Goal: Task Accomplishment & Management: Manage account settings

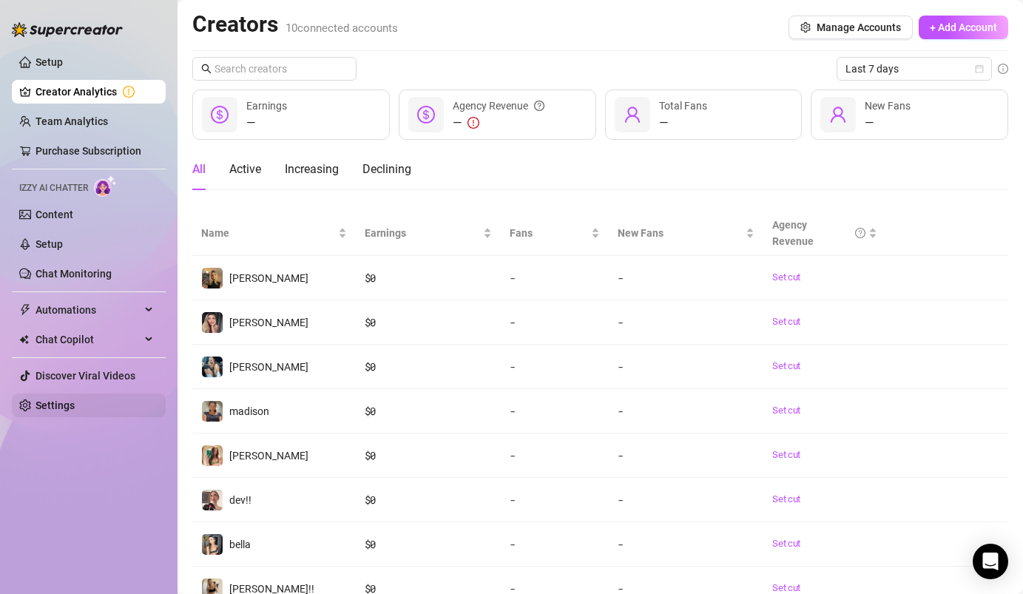
click at [75, 404] on link "Settings" at bounding box center [54, 405] width 39 height 12
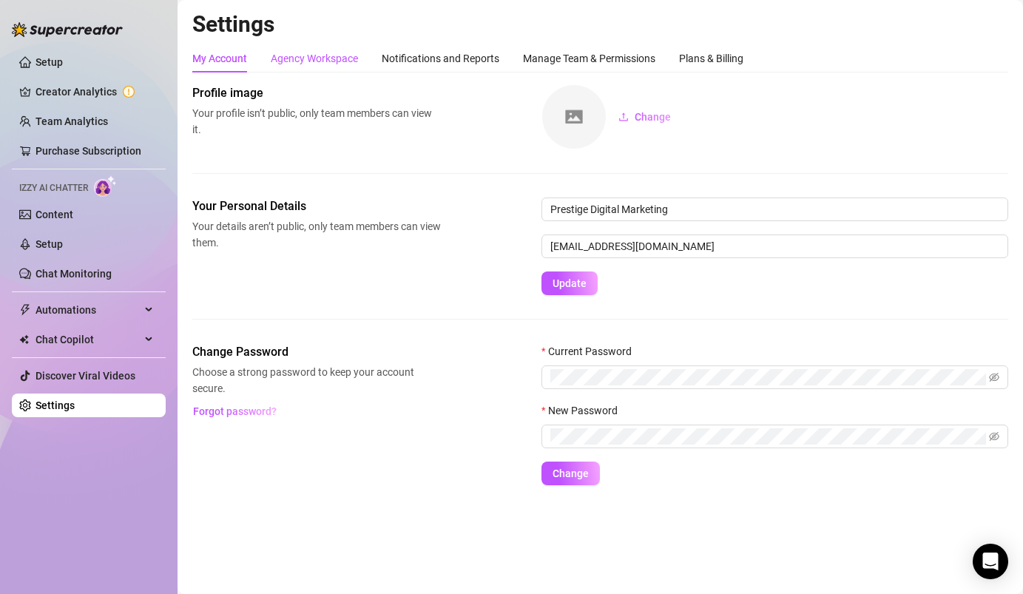
click at [333, 61] on div "Agency Workspace" at bounding box center [314, 58] width 87 height 16
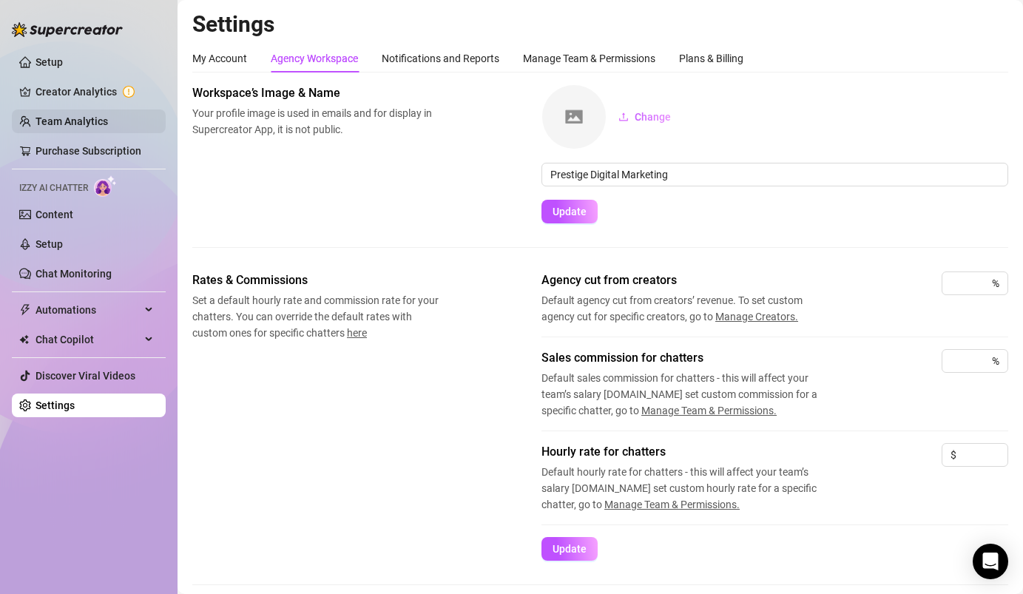
click at [81, 121] on link "Team Analytics" at bounding box center [71, 121] width 72 height 12
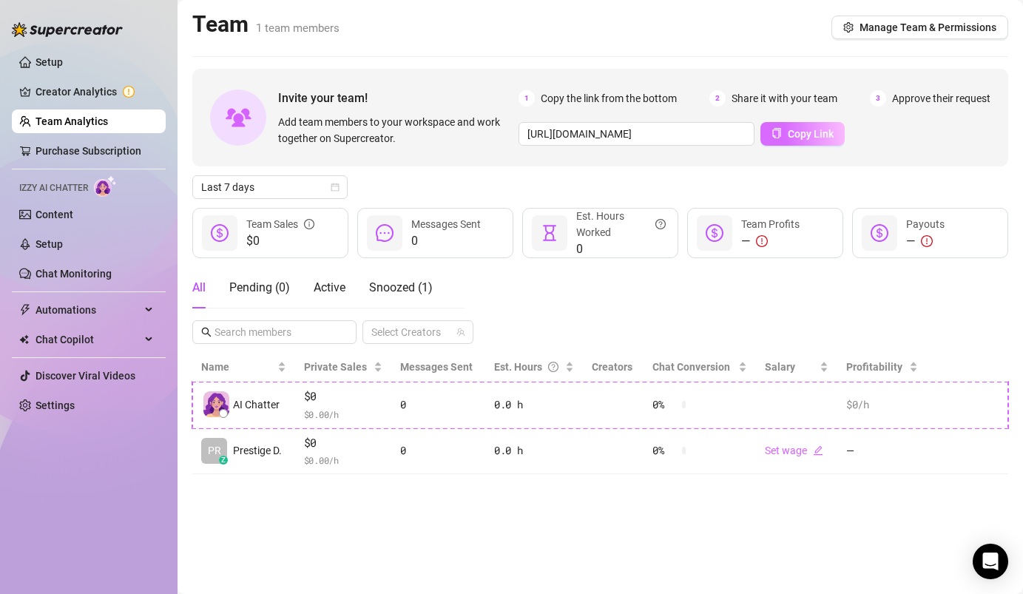
click at [795, 138] on span "Copy Link" at bounding box center [810, 134] width 46 height 12
click at [407, 295] on div "Snoozed ( 1 )" at bounding box center [401, 288] width 64 height 18
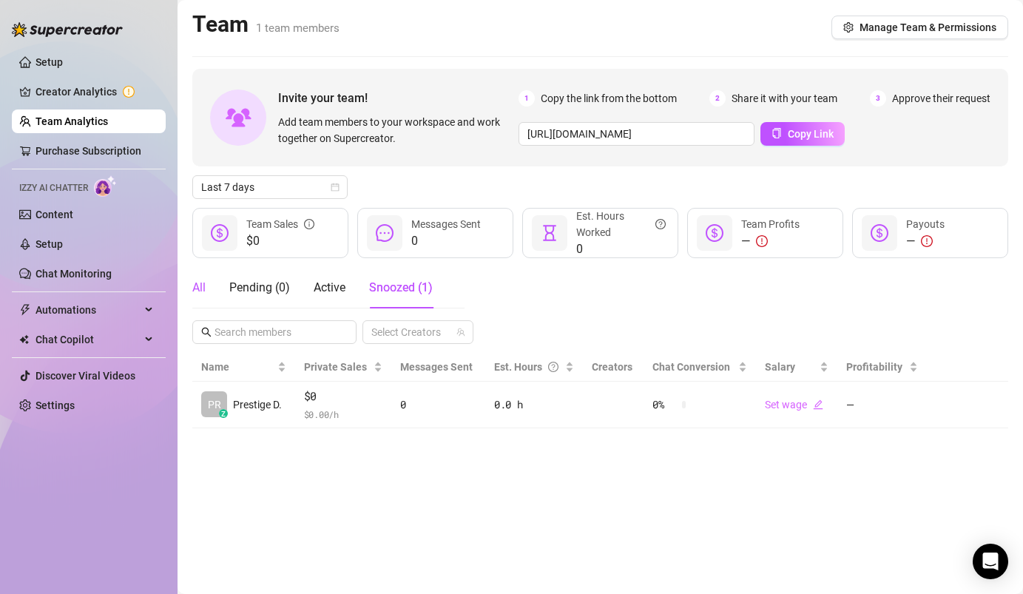
click at [199, 286] on div "All" at bounding box center [198, 288] width 13 height 18
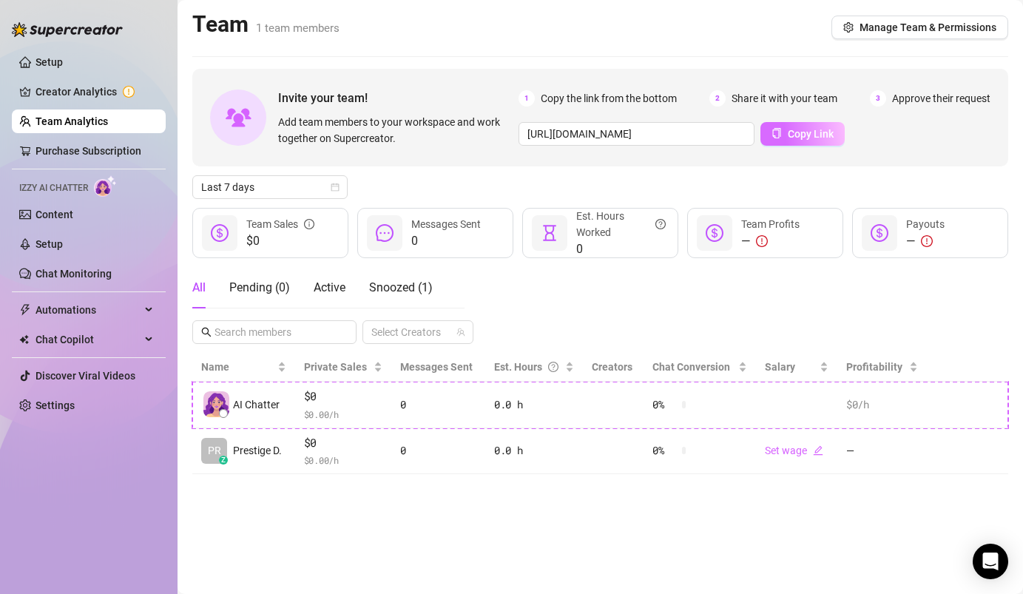
click at [790, 133] on span "Copy Link" at bounding box center [810, 134] width 46 height 12
click at [63, 58] on link "Setup" at bounding box center [48, 62] width 27 height 12
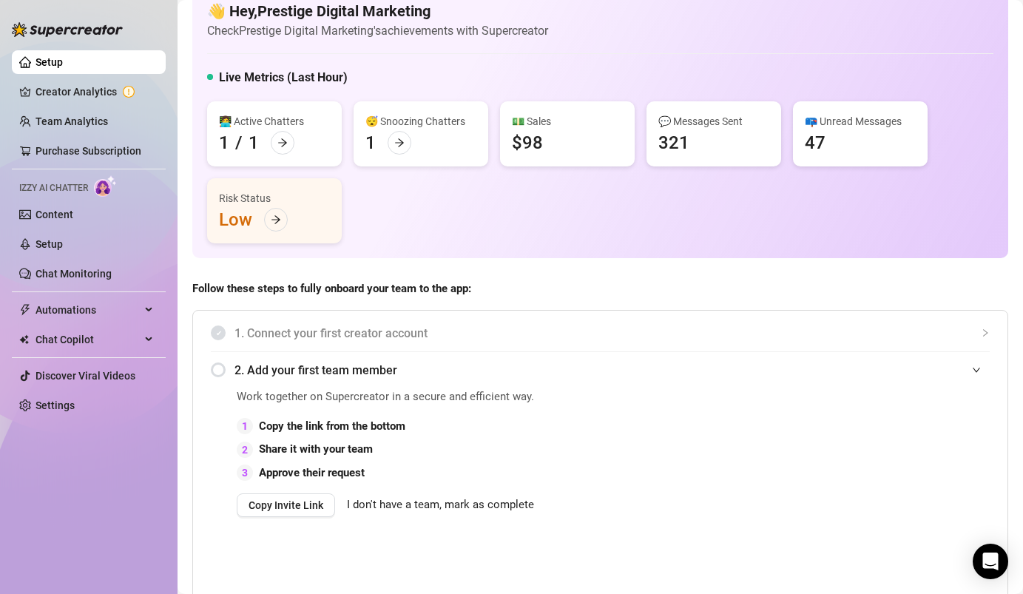
scroll to position [30, 0]
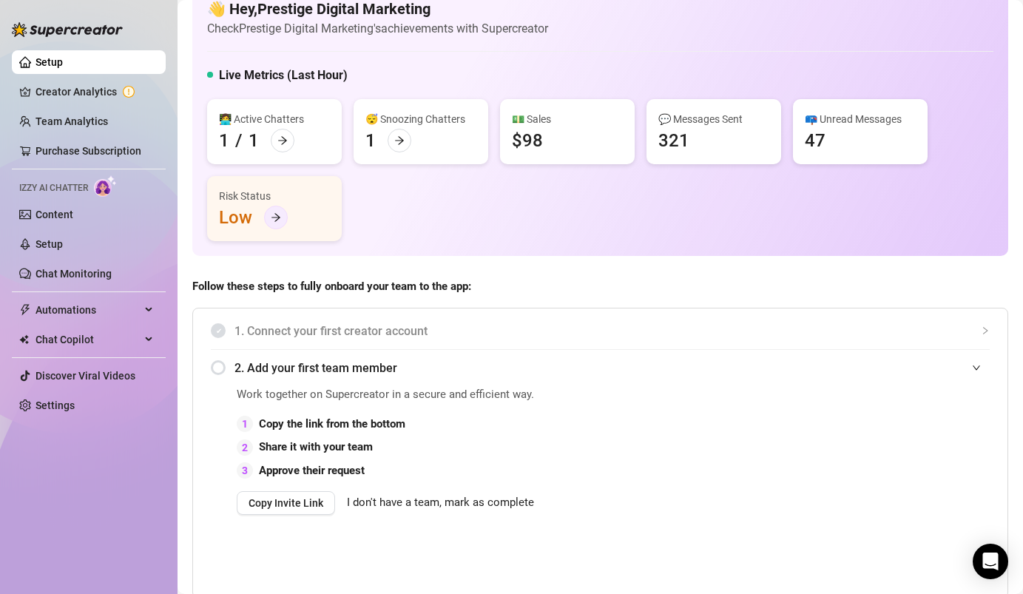
click at [276, 221] on icon "arrow-right" at bounding box center [276, 217] width 10 height 10
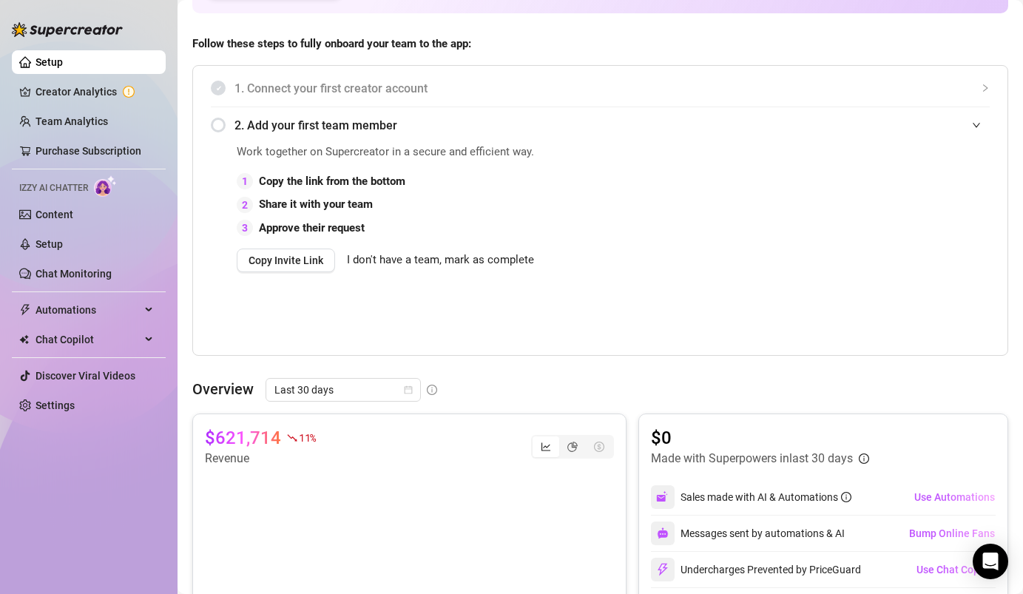
scroll to position [268, 0]
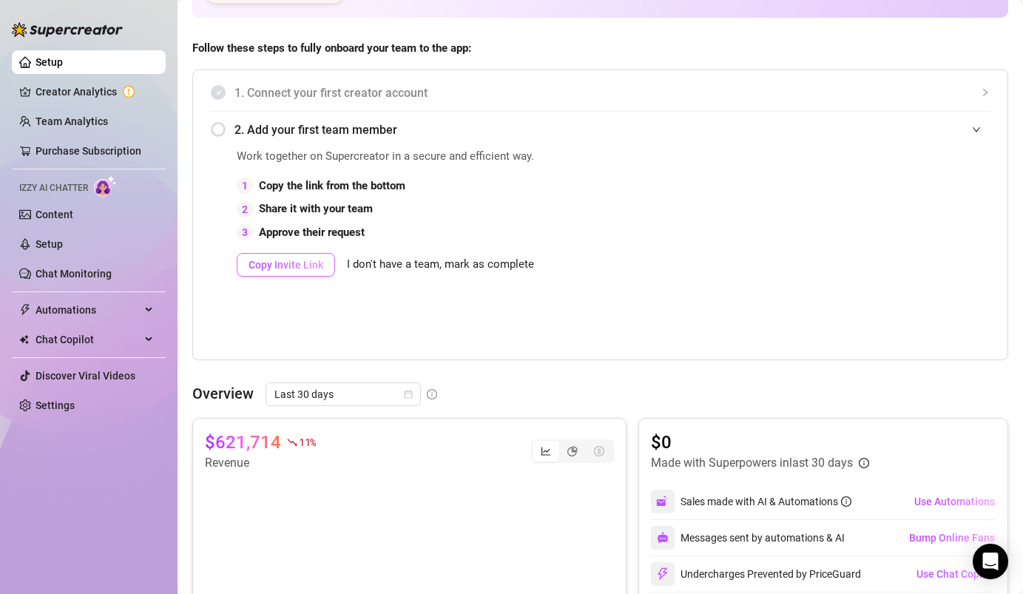
click at [285, 269] on span "Copy Invite Link" at bounding box center [285, 265] width 75 height 12
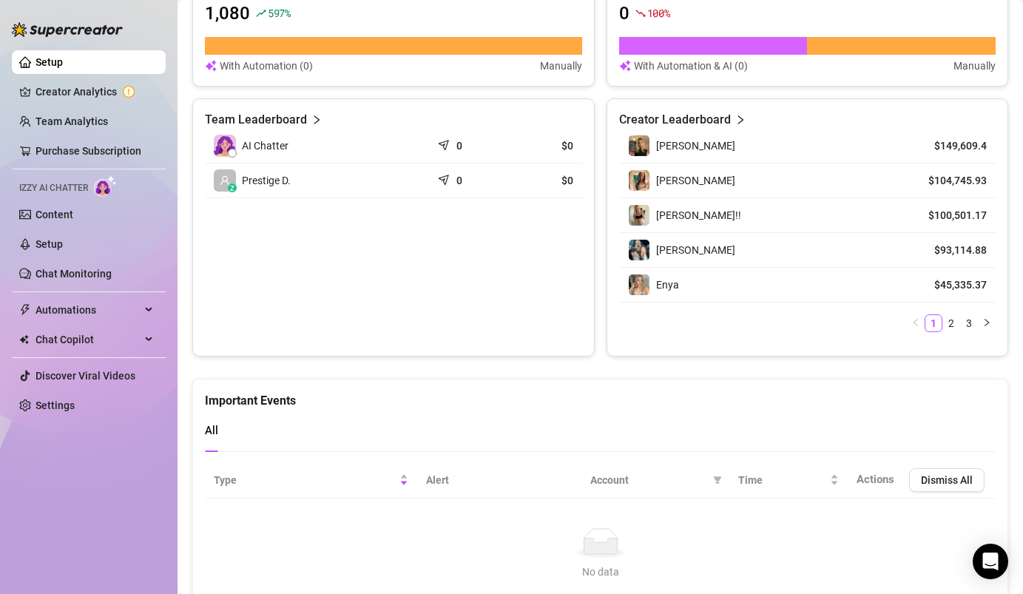
scroll to position [961, 0]
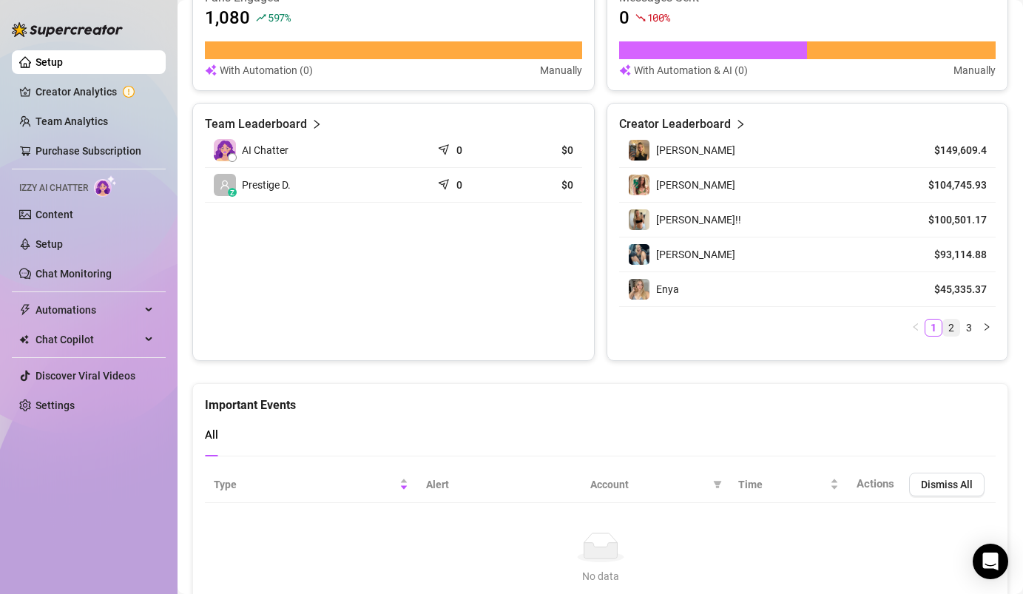
click at [949, 331] on link "2" at bounding box center [951, 327] width 16 height 16
click at [969, 328] on link "3" at bounding box center [969, 327] width 16 height 16
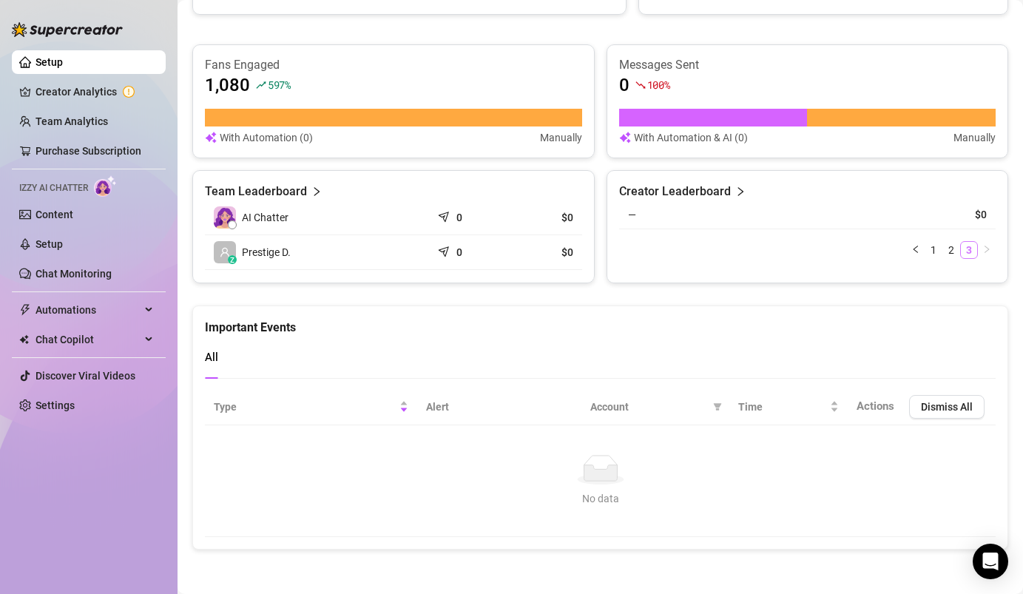
scroll to position [892, 0]
click at [949, 251] on link "2" at bounding box center [951, 251] width 16 height 16
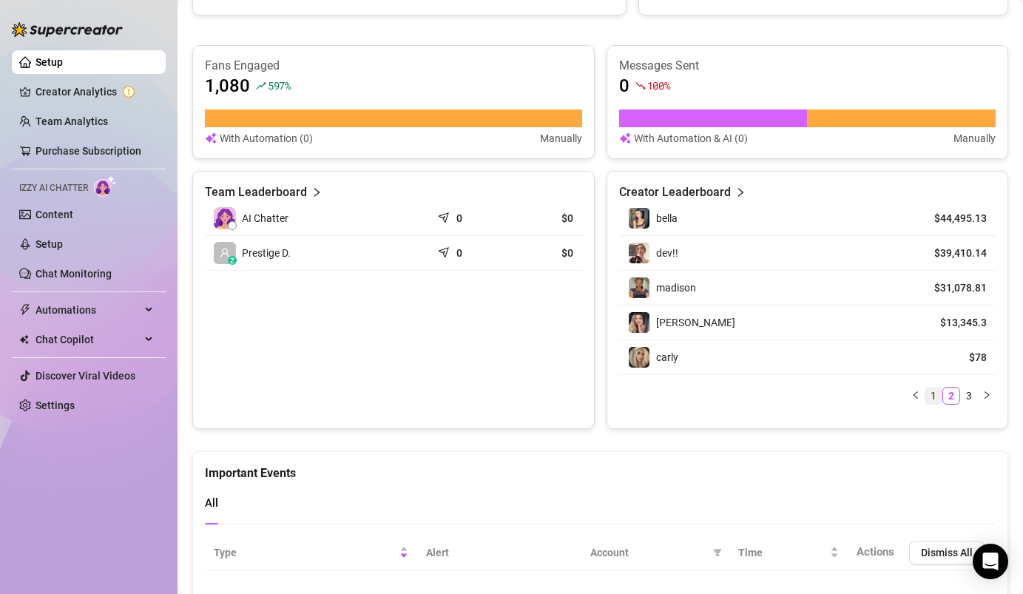
click at [932, 396] on link "1" at bounding box center [933, 395] width 16 height 16
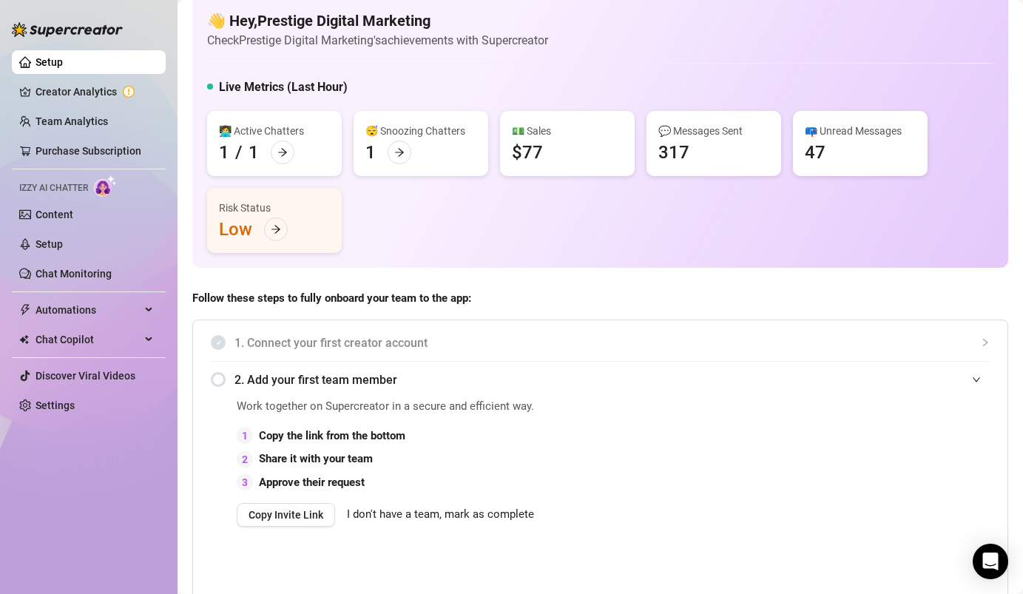
scroll to position [0, 0]
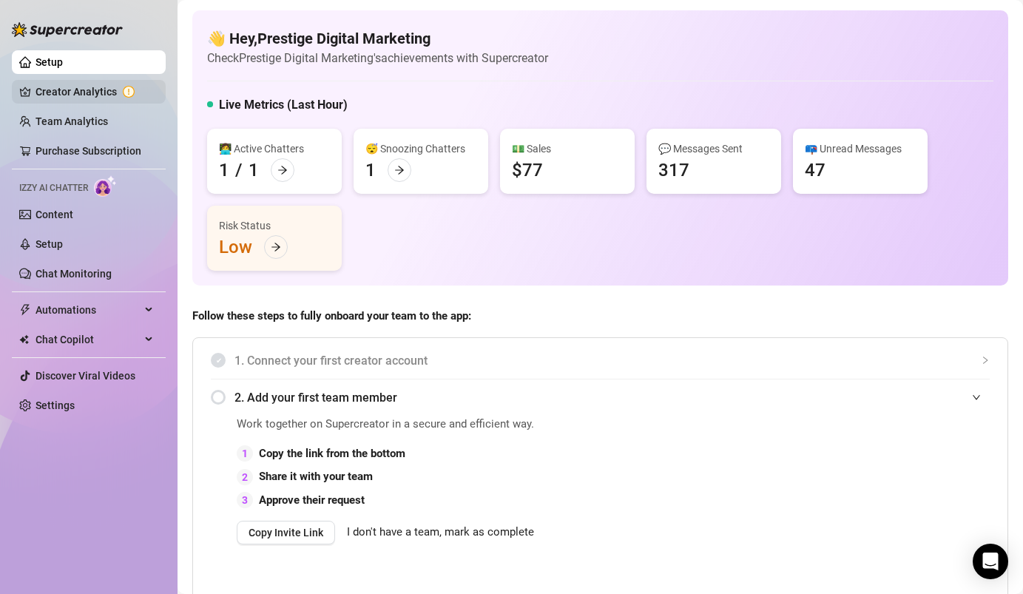
click at [104, 100] on link "Creator Analytics" at bounding box center [94, 92] width 118 height 24
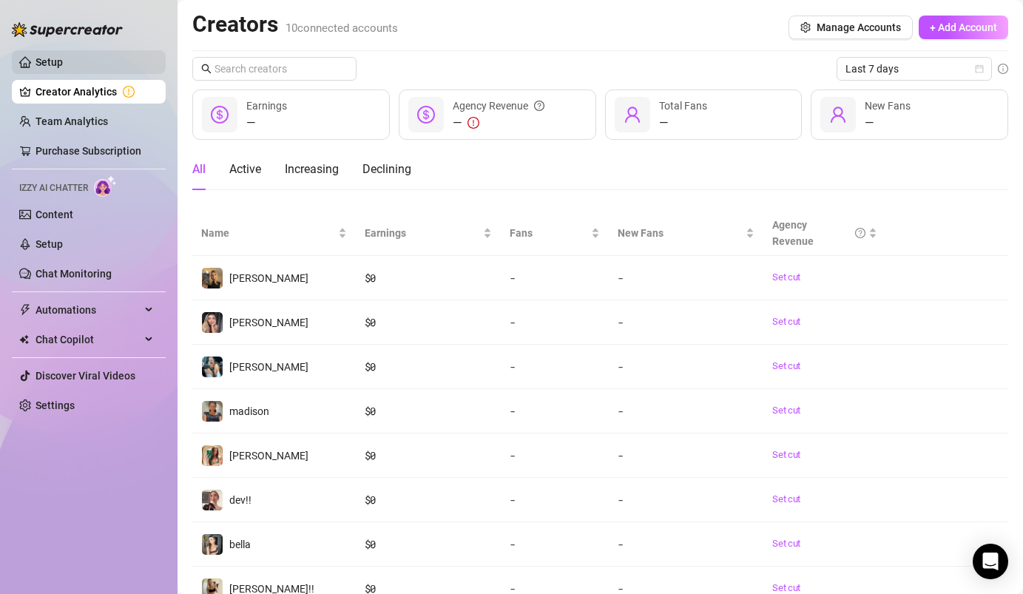
click at [55, 63] on link "Setup" at bounding box center [48, 62] width 27 height 12
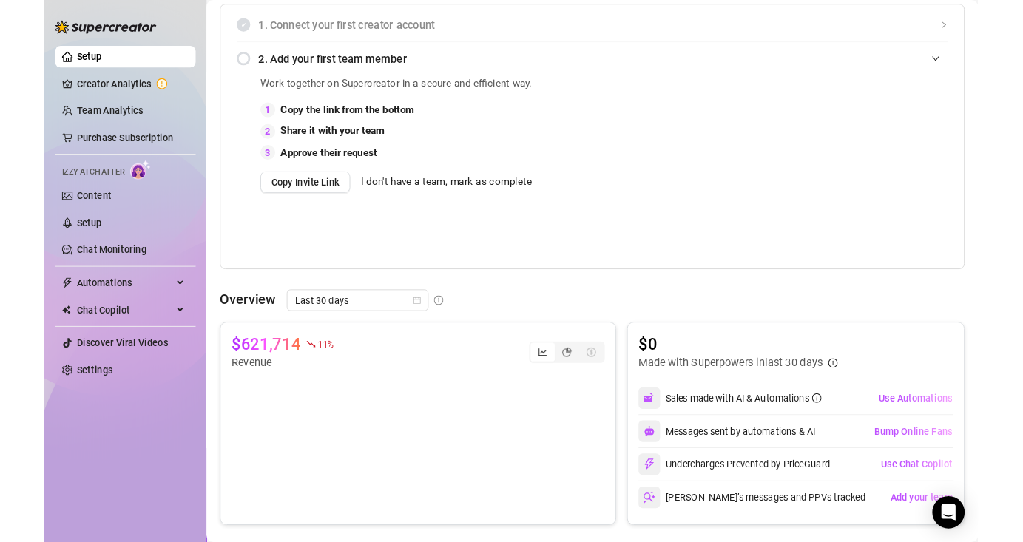
scroll to position [335, 0]
